Goal: Information Seeking & Learning: Learn about a topic

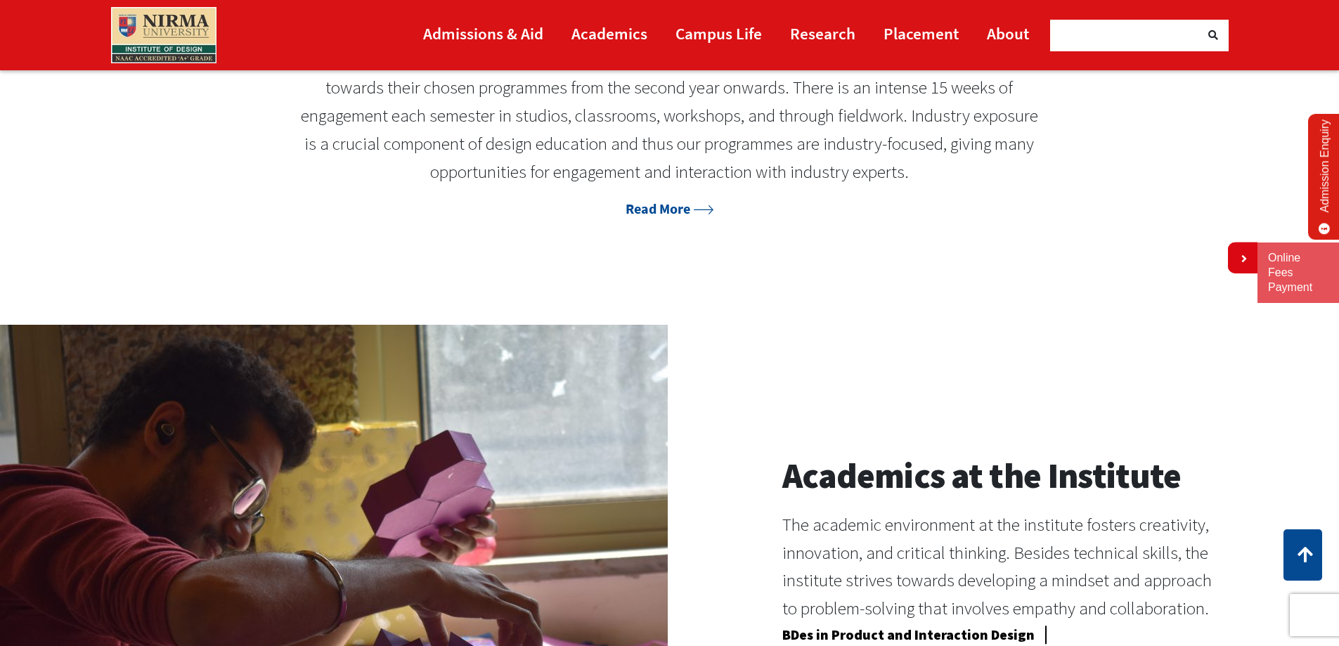
scroll to position [1054, 0]
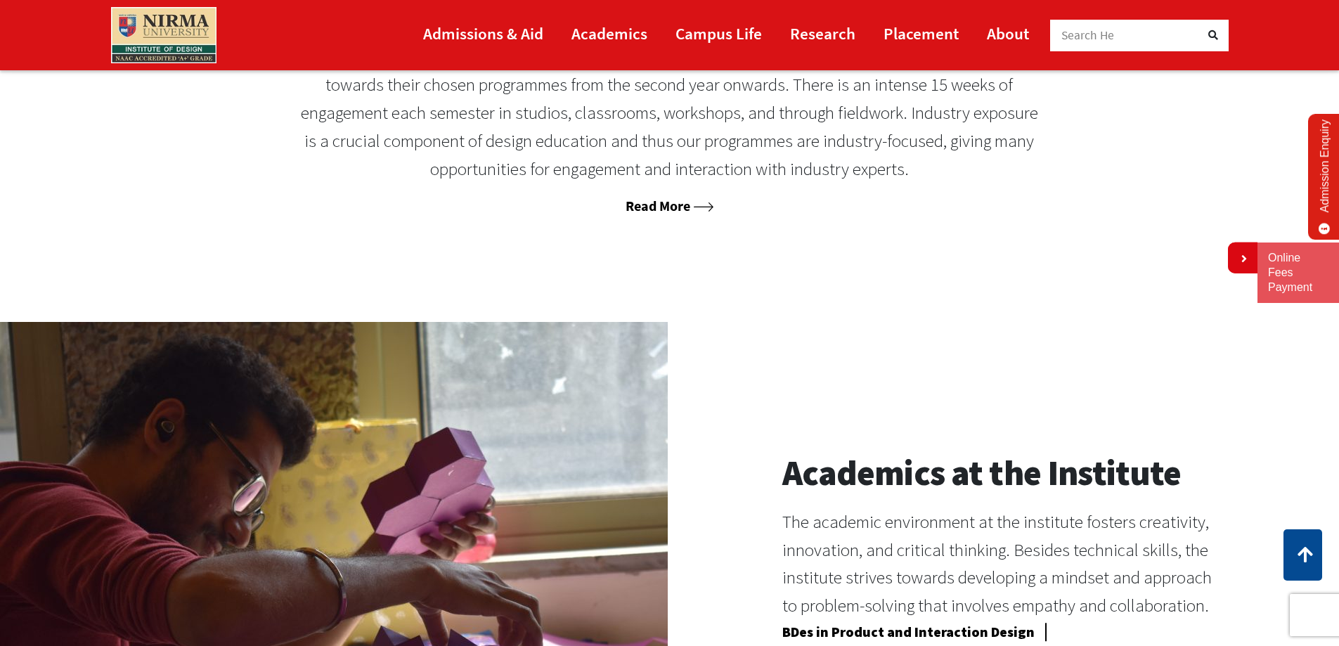
click at [633, 207] on link "Read More" at bounding box center [669, 206] width 87 height 18
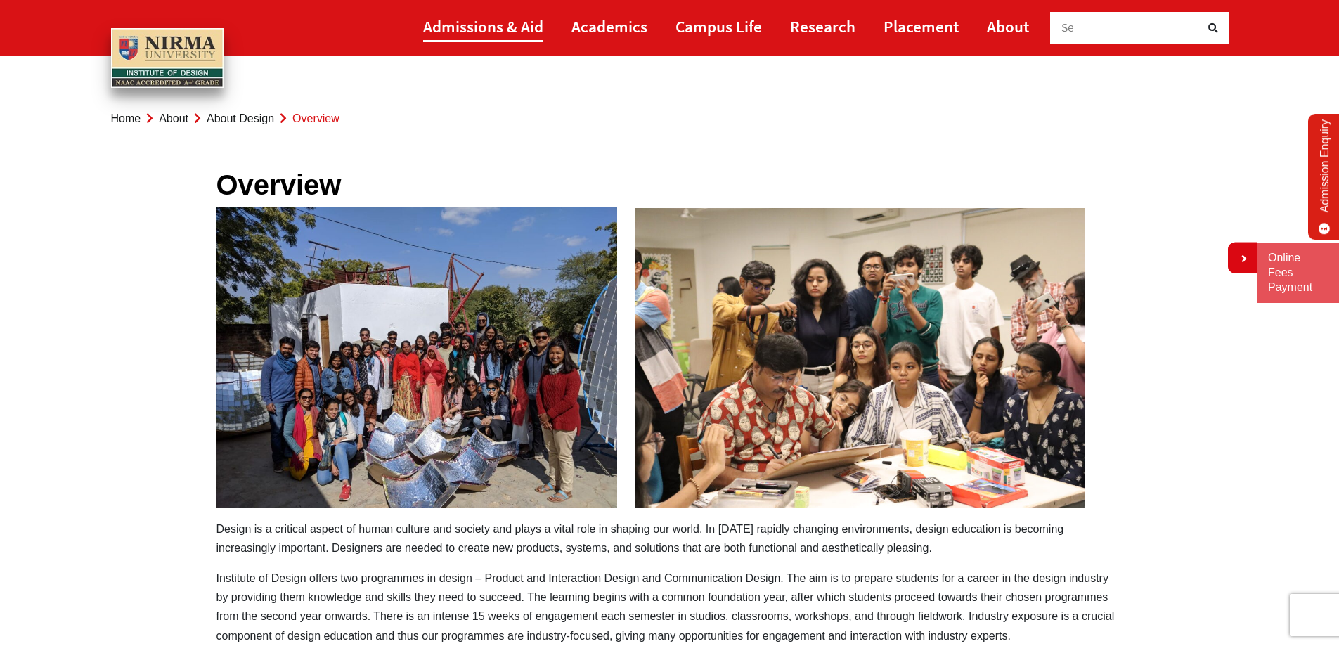
click at [481, 31] on link "Admissions & Aid" at bounding box center [483, 27] width 120 height 32
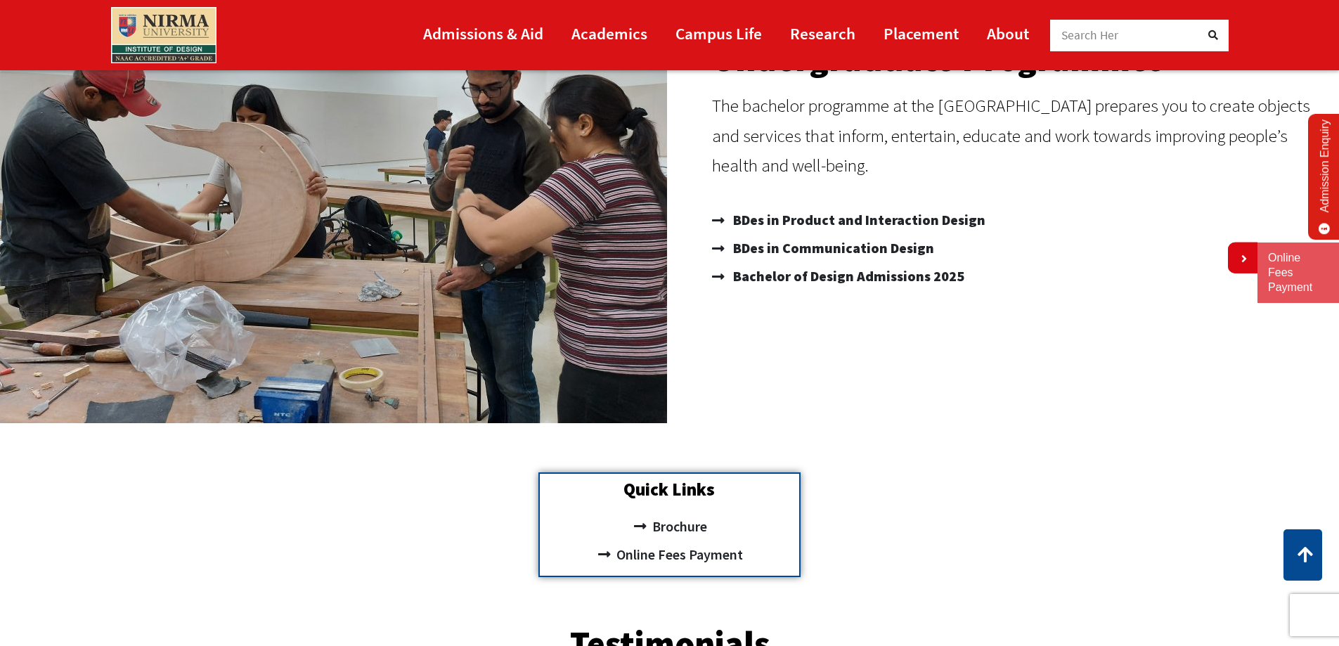
scroll to position [250, 0]
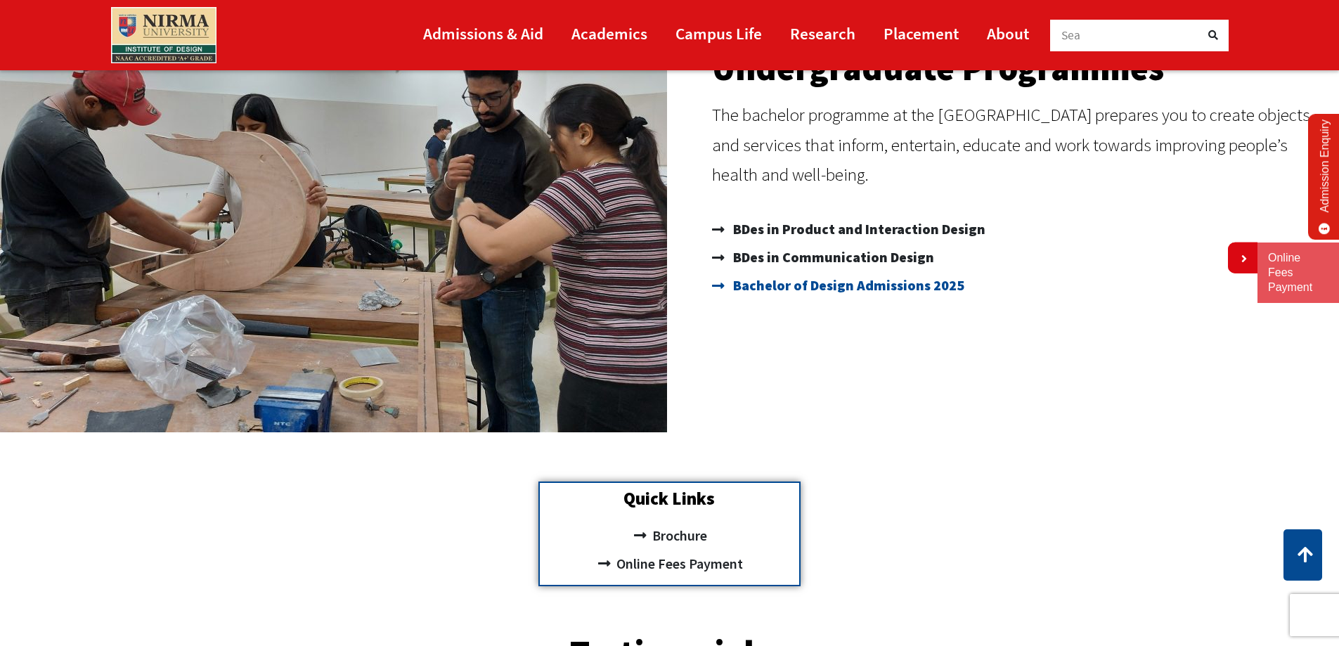
click at [847, 285] on span "Bachelor of Design Admissions 2025" at bounding box center [847, 285] width 235 height 28
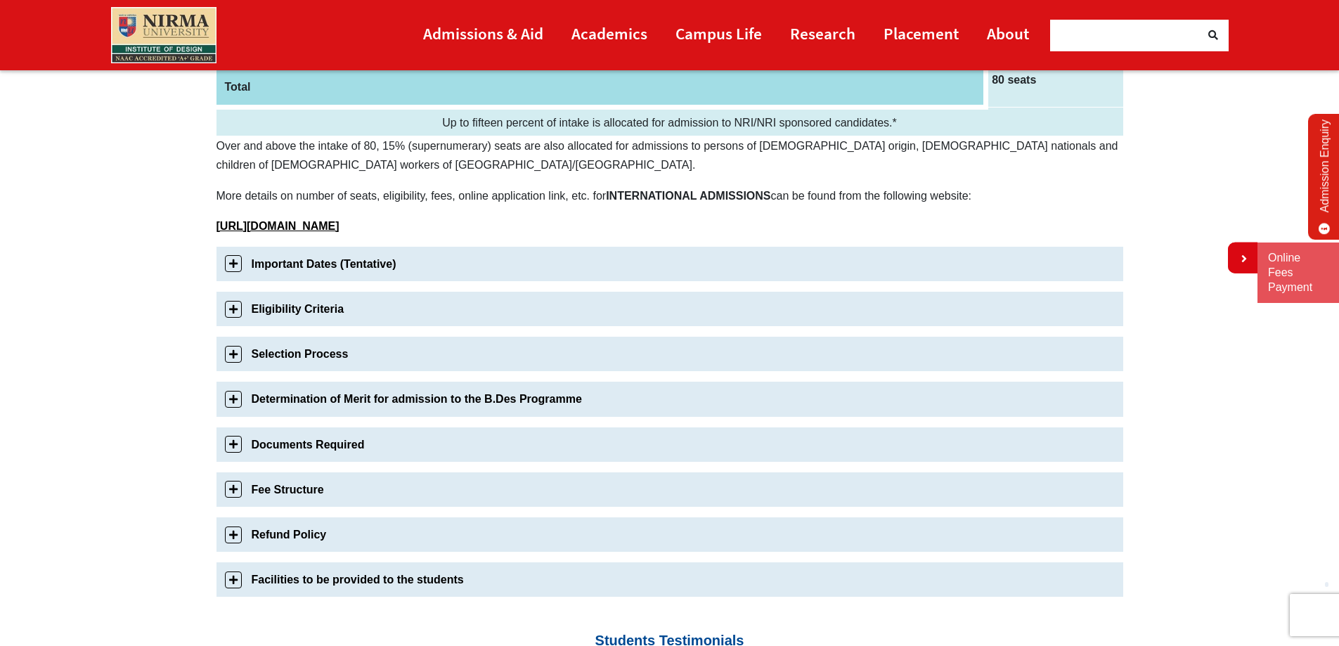
scroll to position [351, 0]
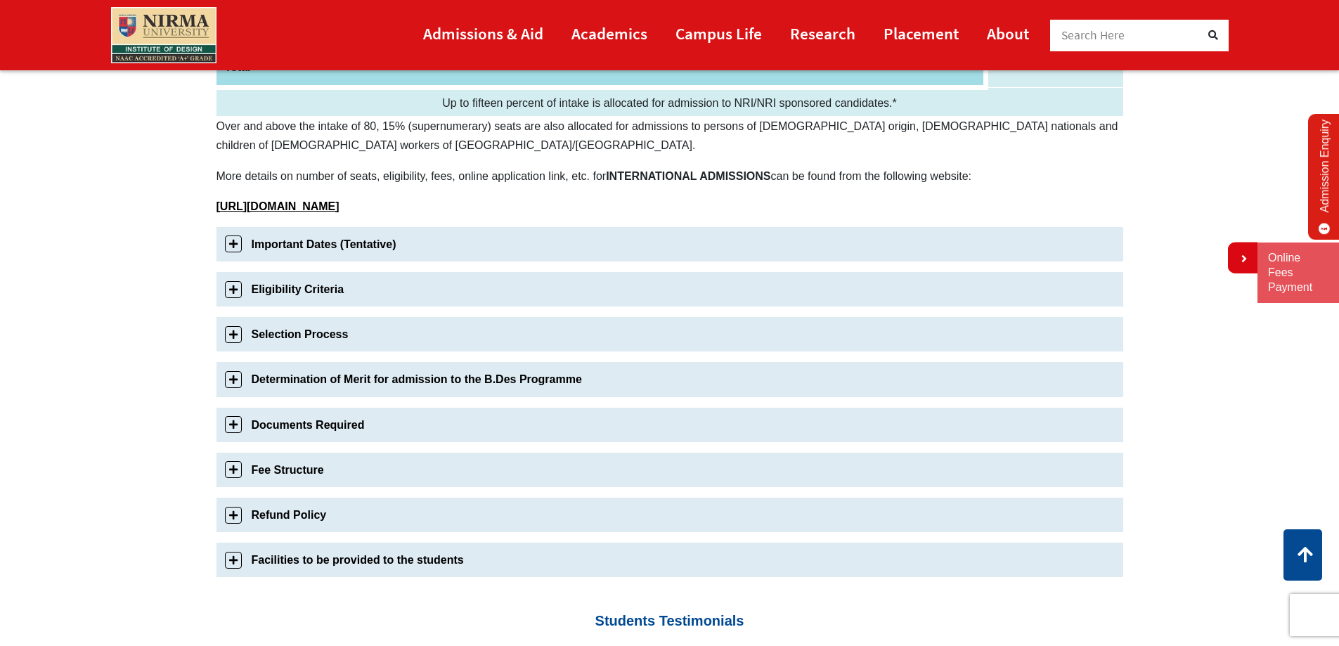
click at [229, 470] on link "Fee Structure" at bounding box center [670, 470] width 907 height 34
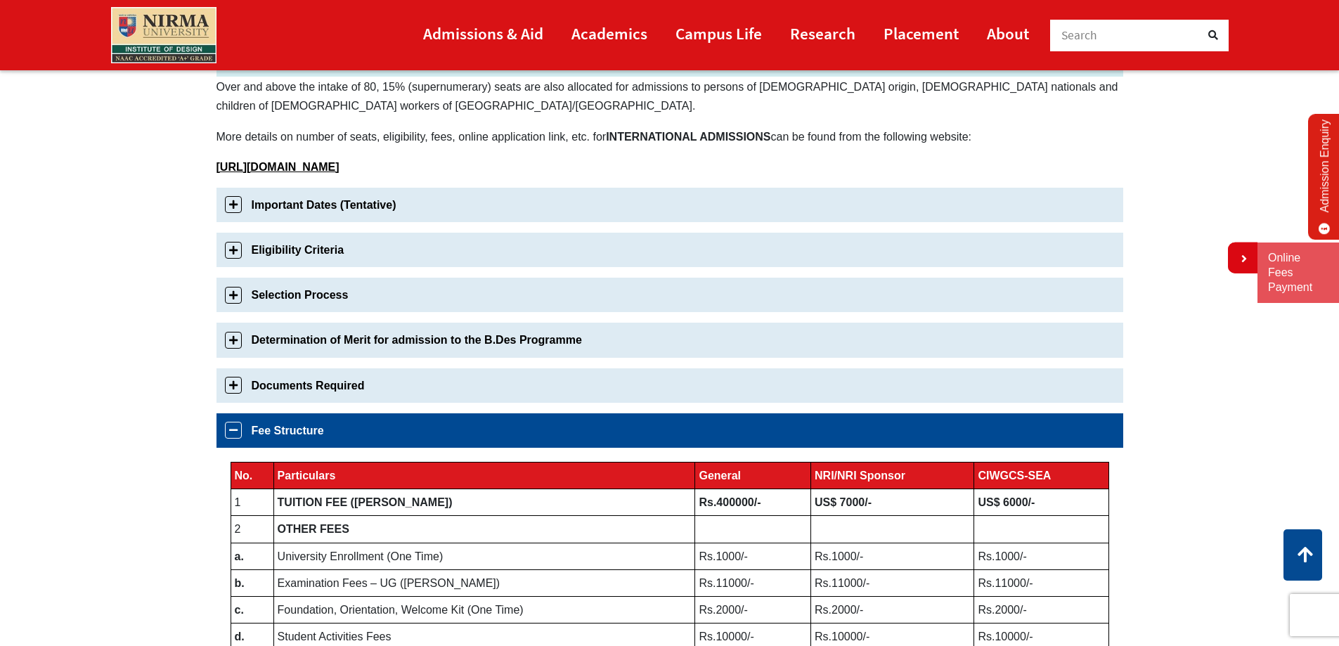
scroll to position [368, 0]
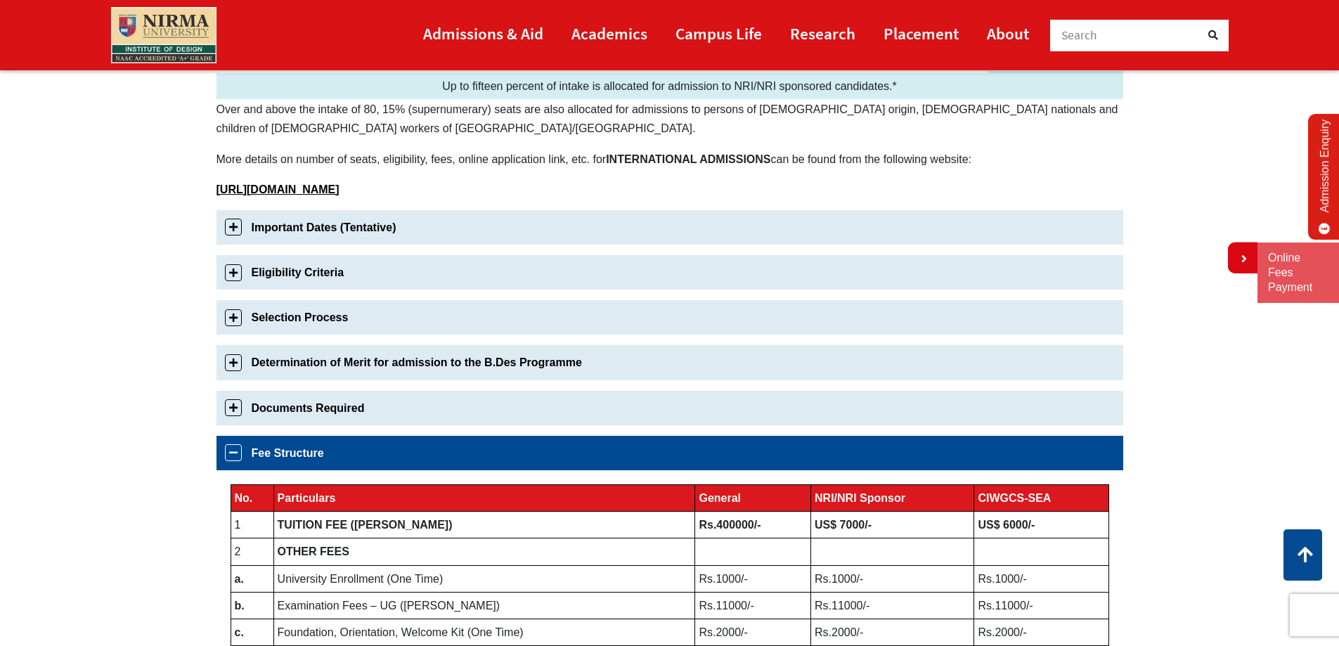
click at [233, 273] on link "Eligibility Criteria" at bounding box center [670, 272] width 907 height 34
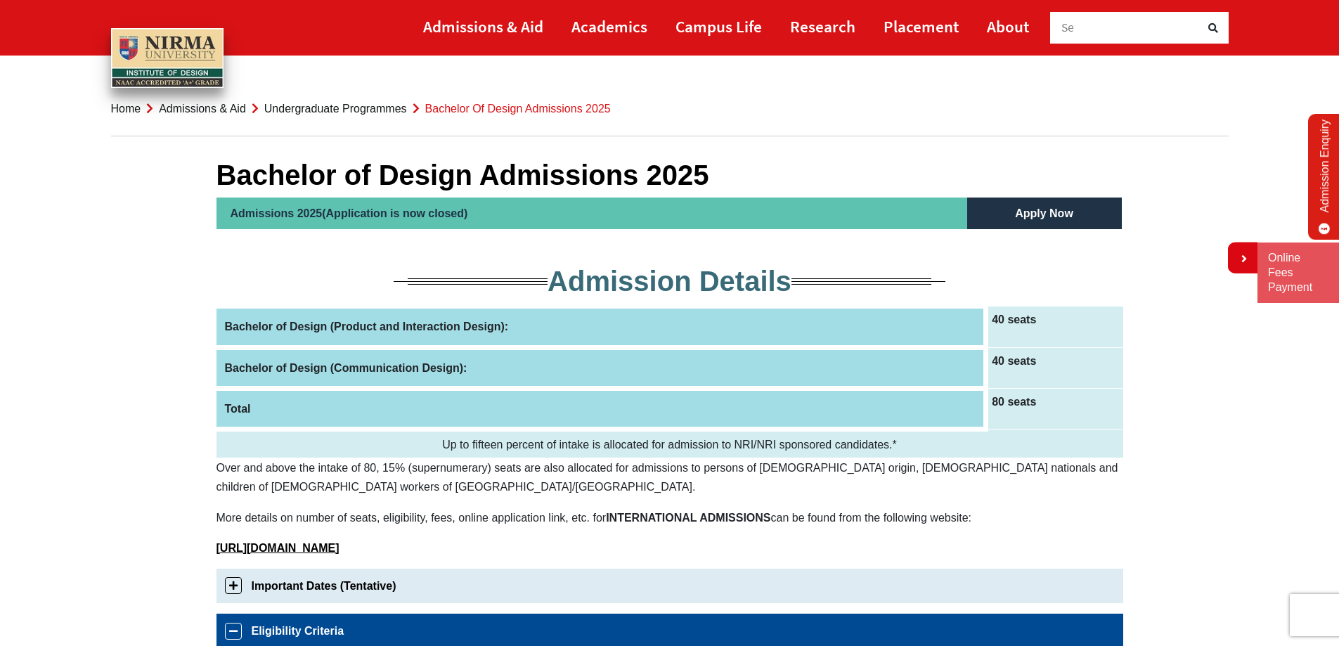
scroll to position [0, 0]
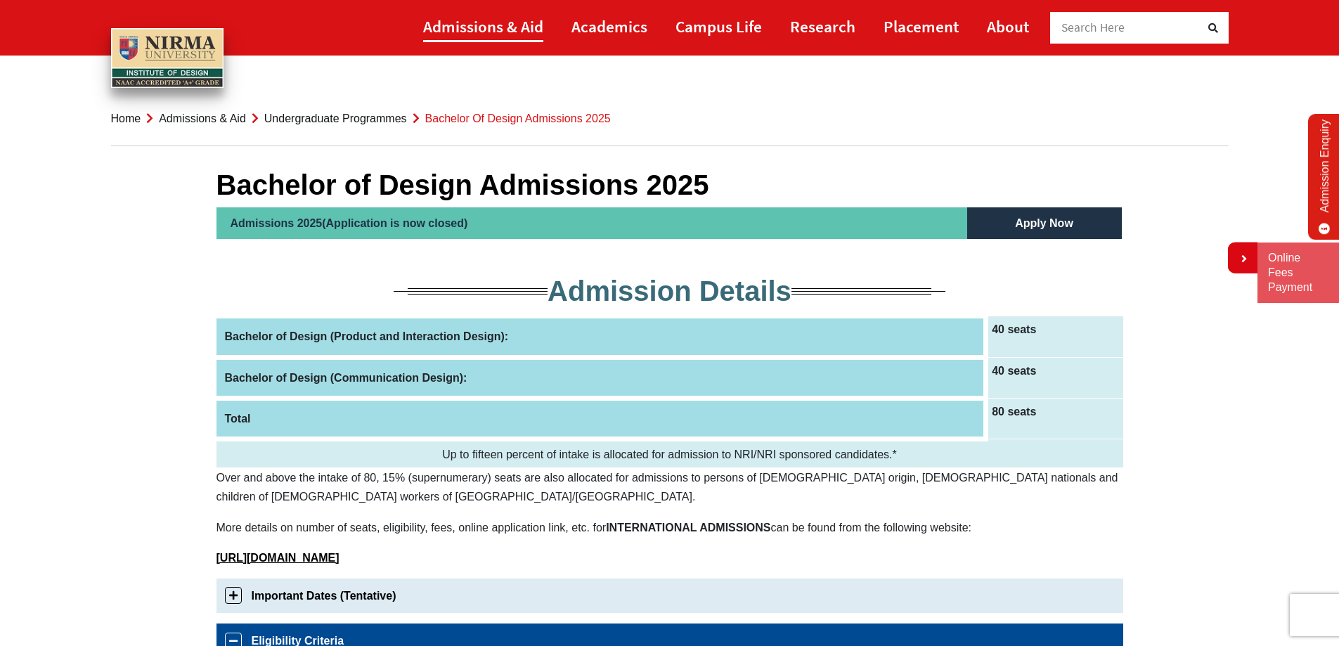
click at [492, 30] on link "Admissions & Aid" at bounding box center [483, 27] width 120 height 32
